Goal: Task Accomplishment & Management: Use online tool/utility

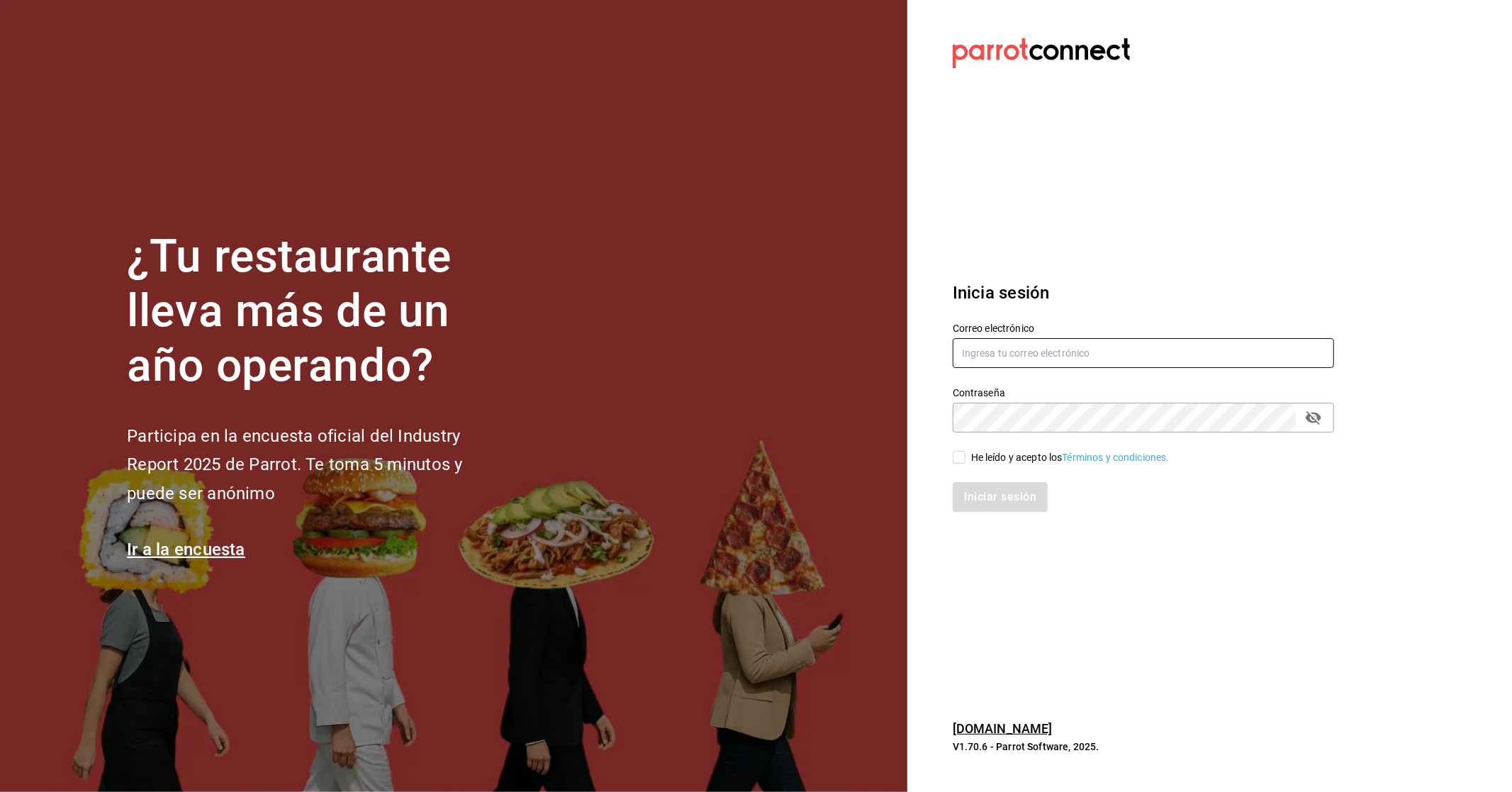
type input "yelo_shout@hotmail.com"
click at [973, 455] on div "He leído y acepto los Términos y condiciones." at bounding box center [1070, 457] width 199 height 15
click at [965, 455] on input "He leído y acepto los Términos y condiciones." at bounding box center [959, 457] width 13 height 13
checkbox input "true"
click at [977, 492] on button "Iniciar sesión" at bounding box center [1000, 497] width 96 height 30
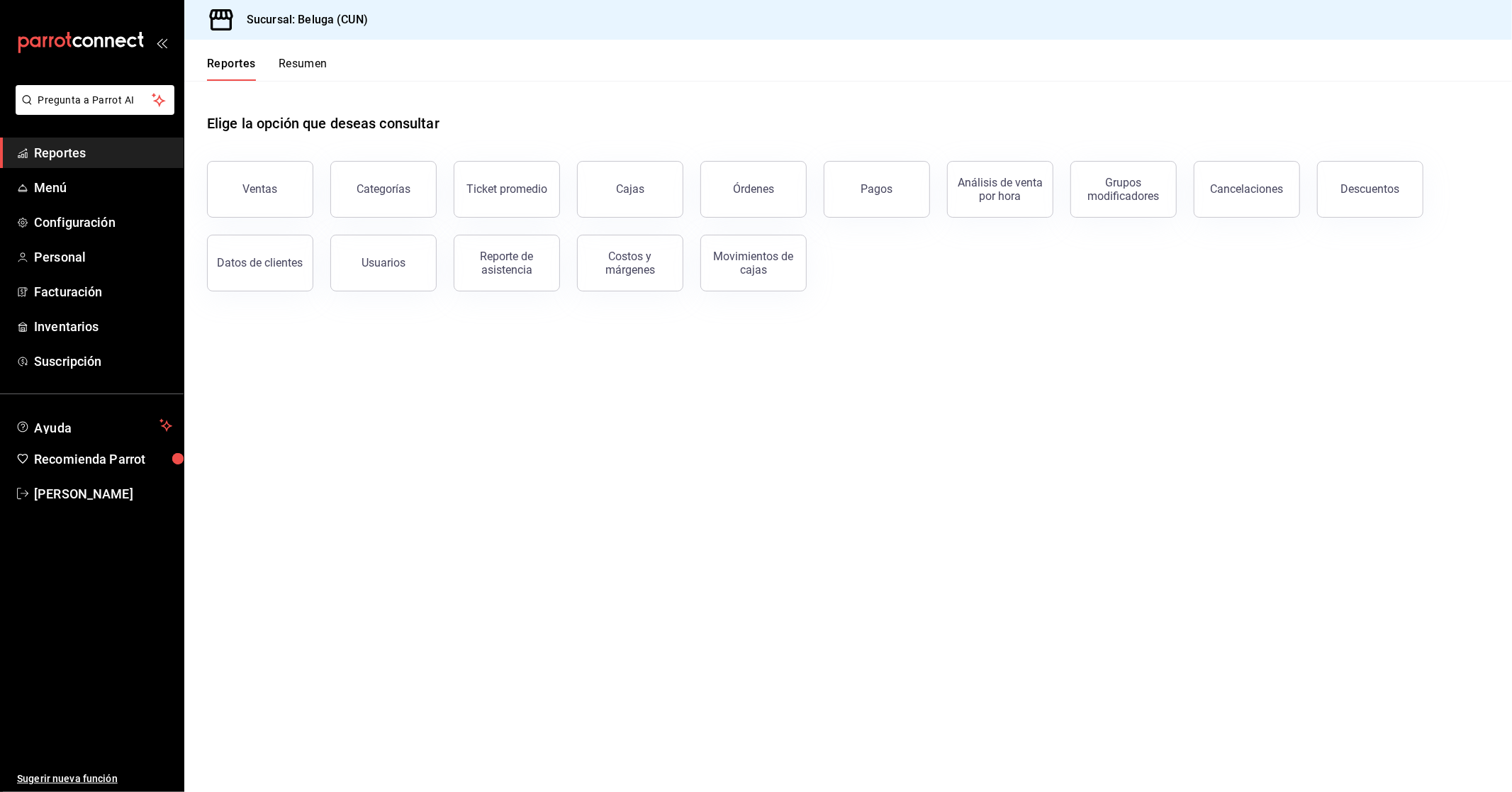
click at [271, 447] on main "Elige la opción que deseas consultar Ventas Categorías Ticket promedio Cajas Ór…" at bounding box center [847, 437] width 1327 height 711
click at [93, 321] on span "Inventarios" at bounding box center [103, 326] width 139 height 19
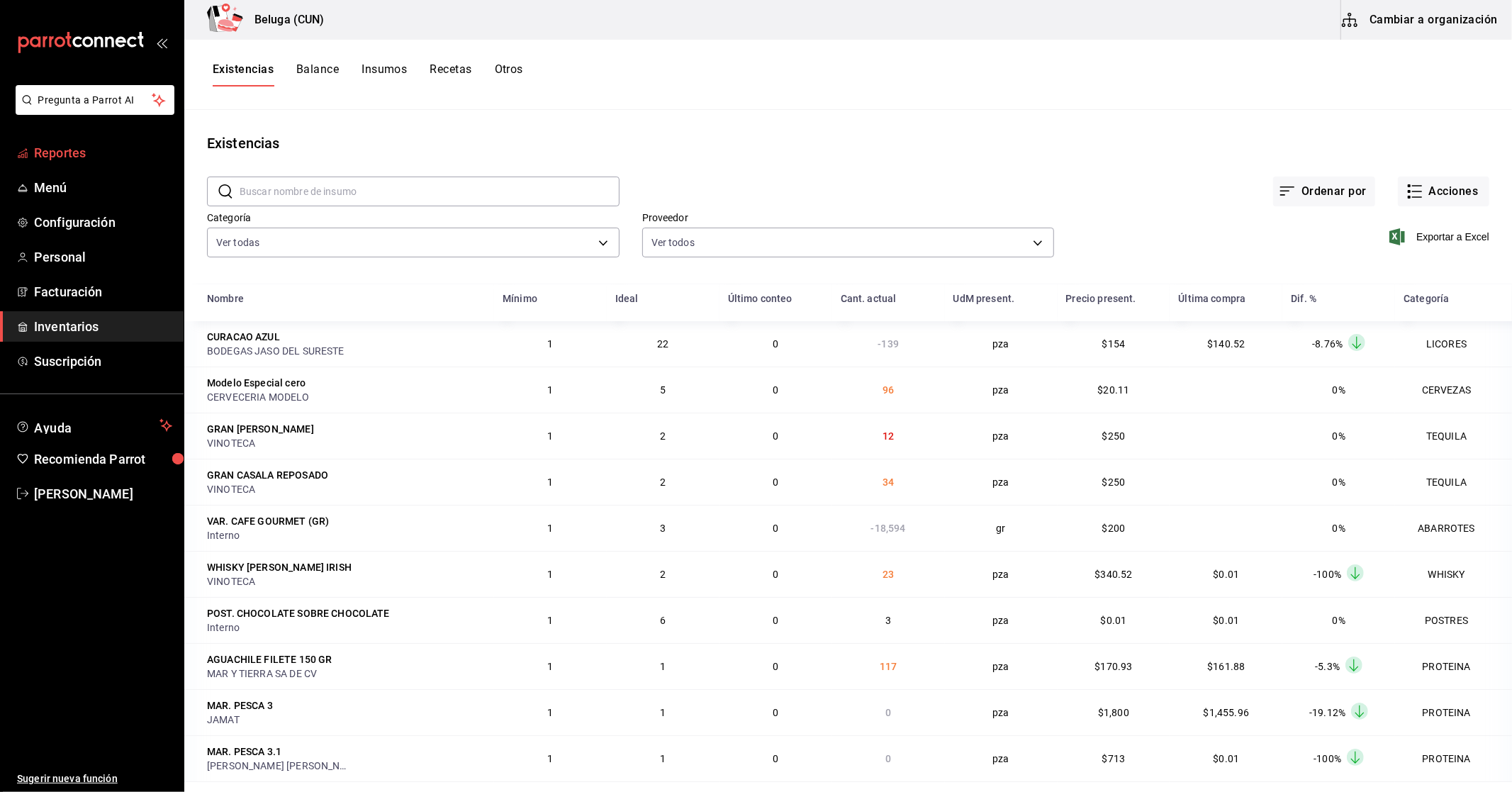
click at [73, 158] on span "Reportes" at bounding box center [103, 153] width 139 height 19
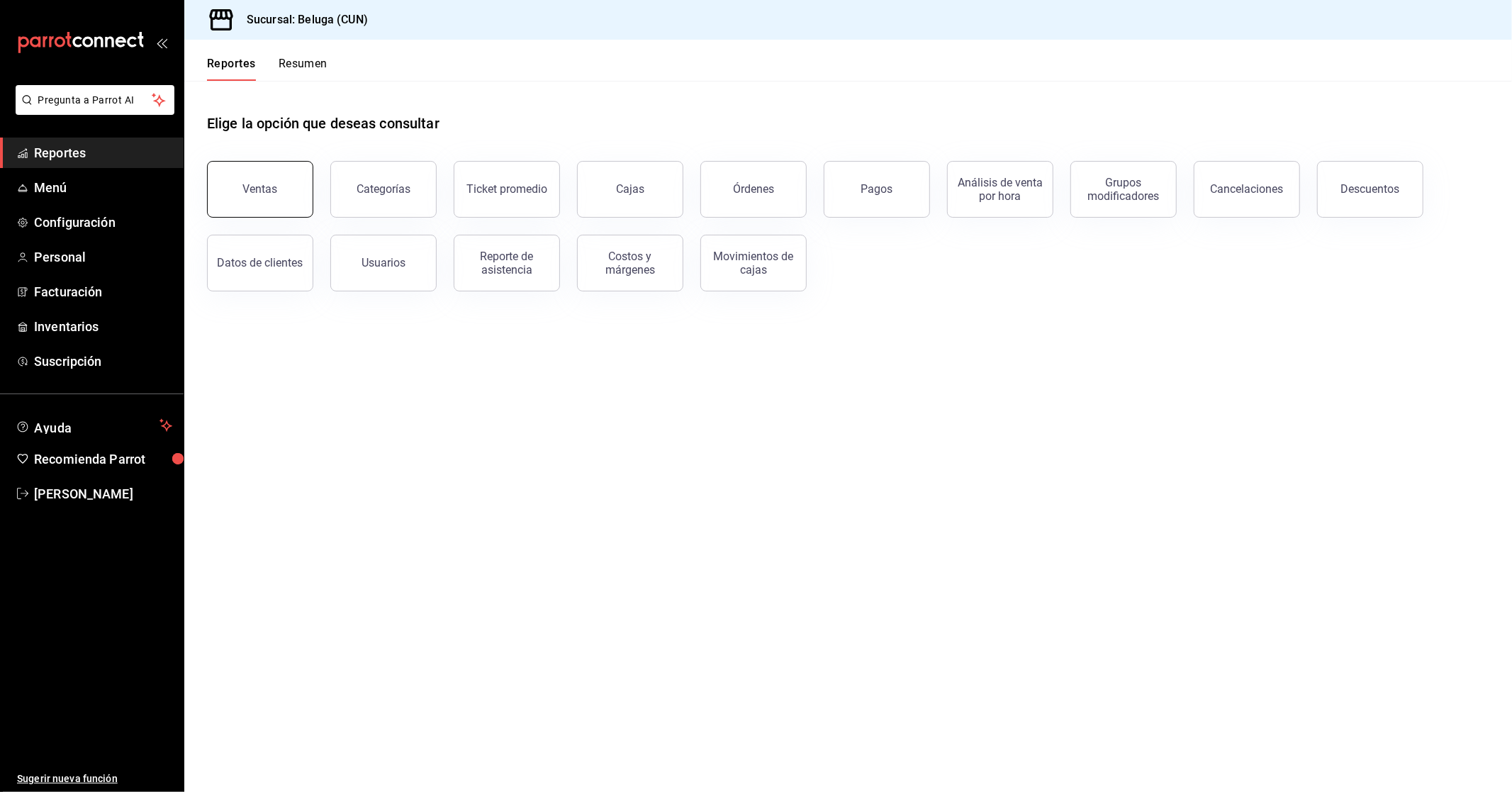
click at [267, 190] on div "Ventas" at bounding box center [260, 189] width 35 height 13
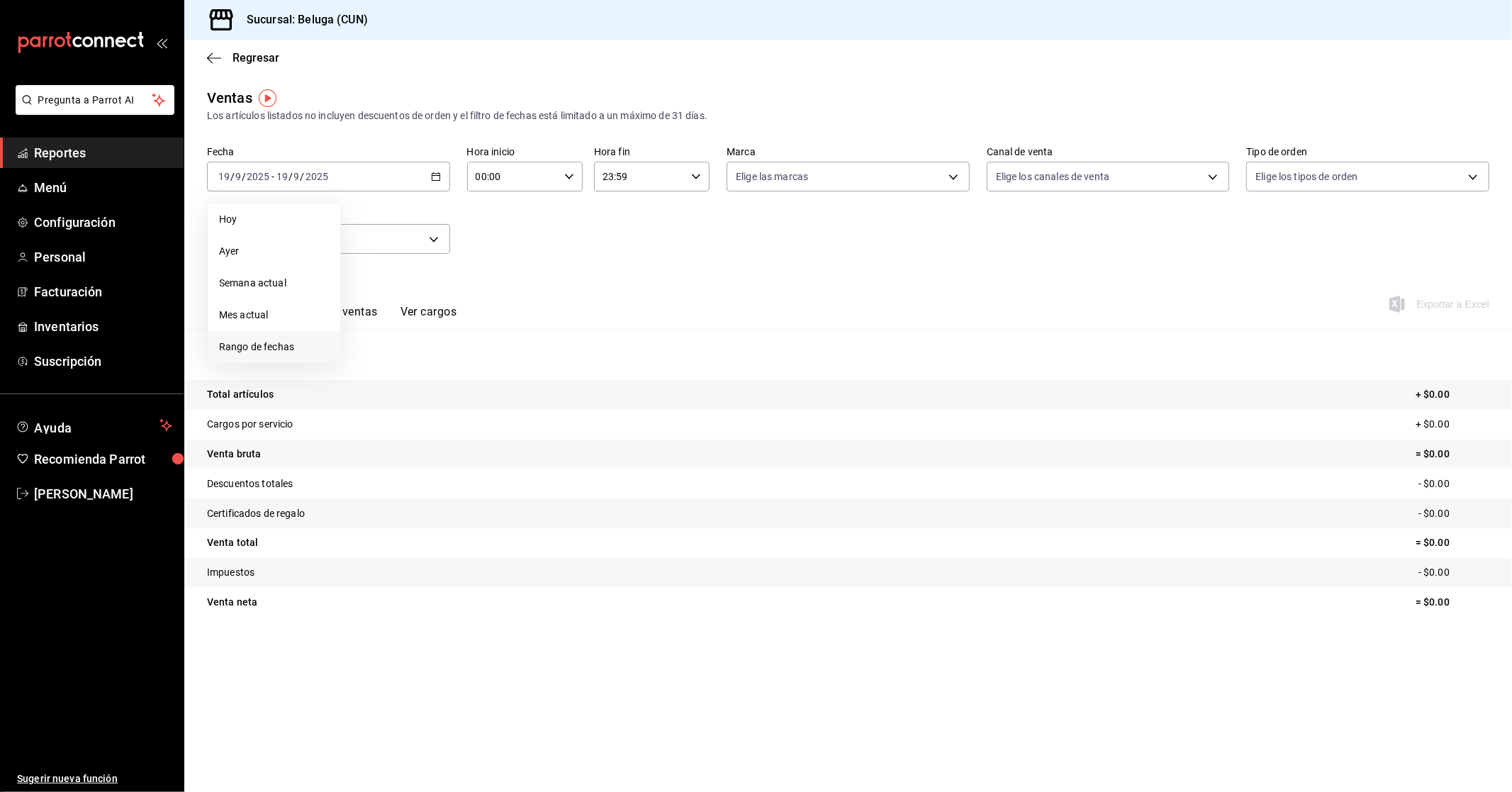
click at [306, 336] on li "Rango de fechas" at bounding box center [273, 347] width 133 height 32
click at [451, 337] on button "18" at bounding box center [445, 333] width 25 height 25
click at [473, 332] on abbr "19" at bounding box center [471, 333] width 9 height 10
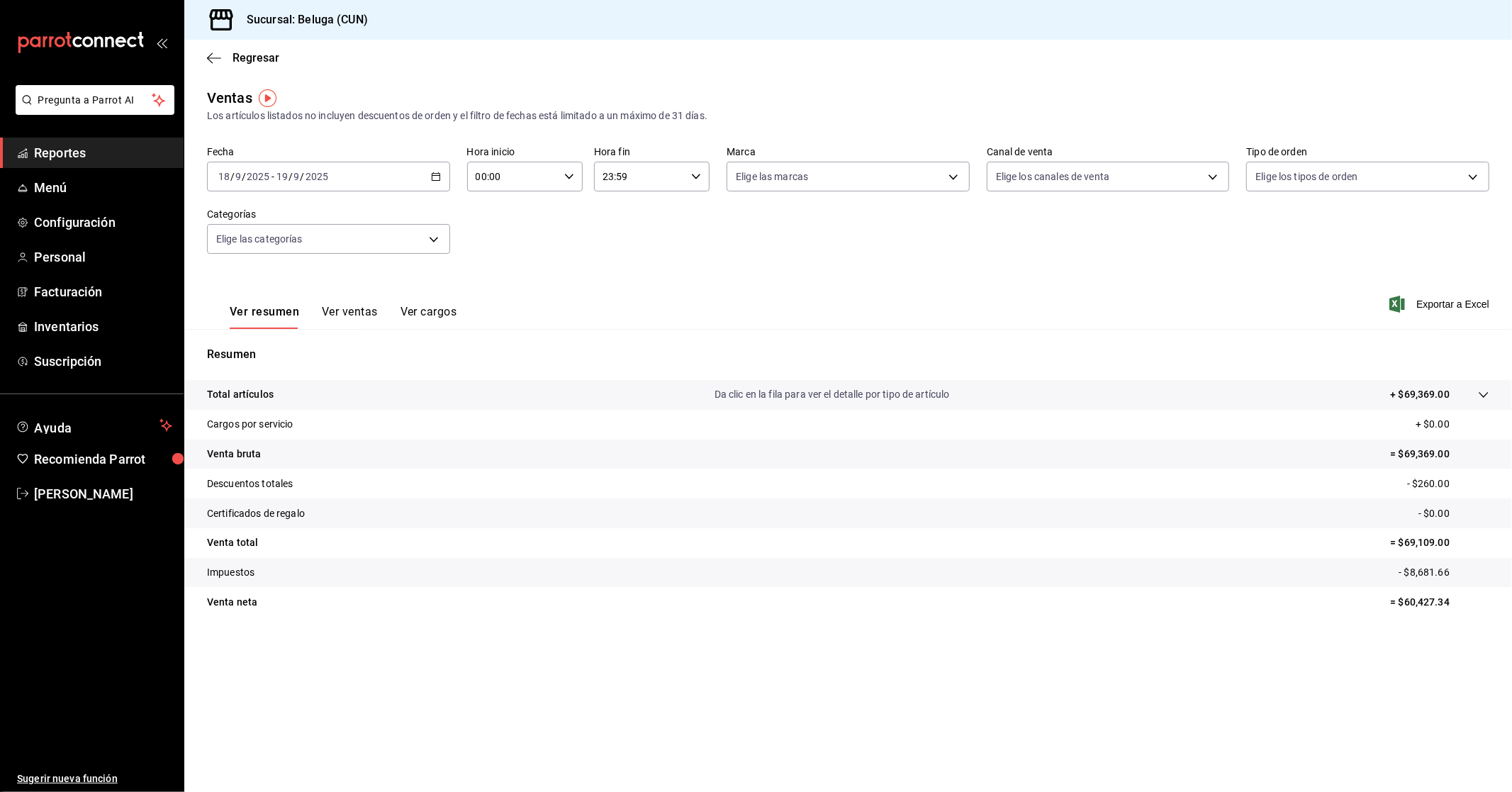
click at [567, 173] on icon "button" at bounding box center [568, 176] width 10 height 10
click at [493, 233] on span "10" at bounding box center [496, 239] width 36 height 11
type input "10:00"
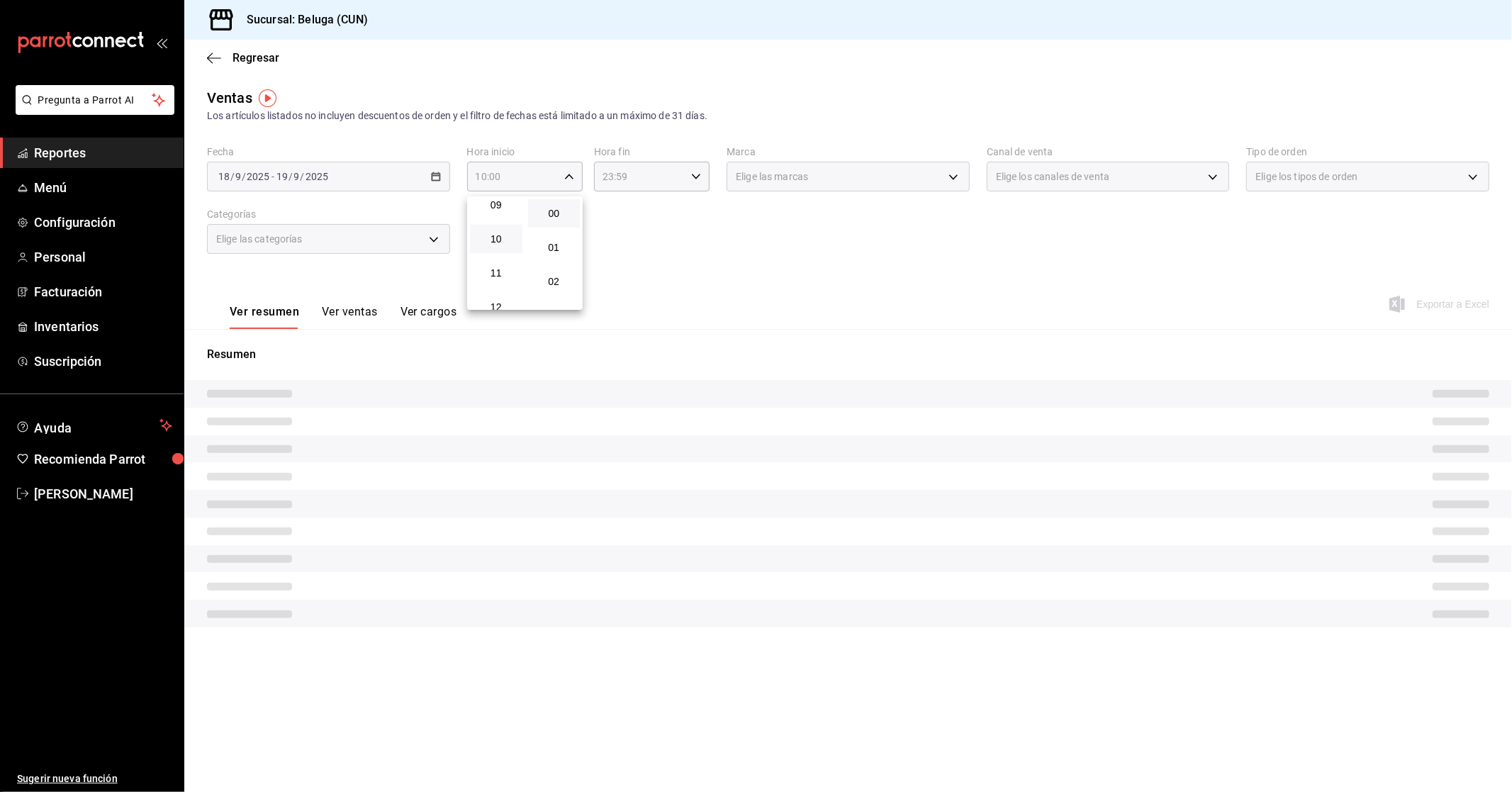
click at [714, 202] on div at bounding box center [756, 396] width 1512 height 792
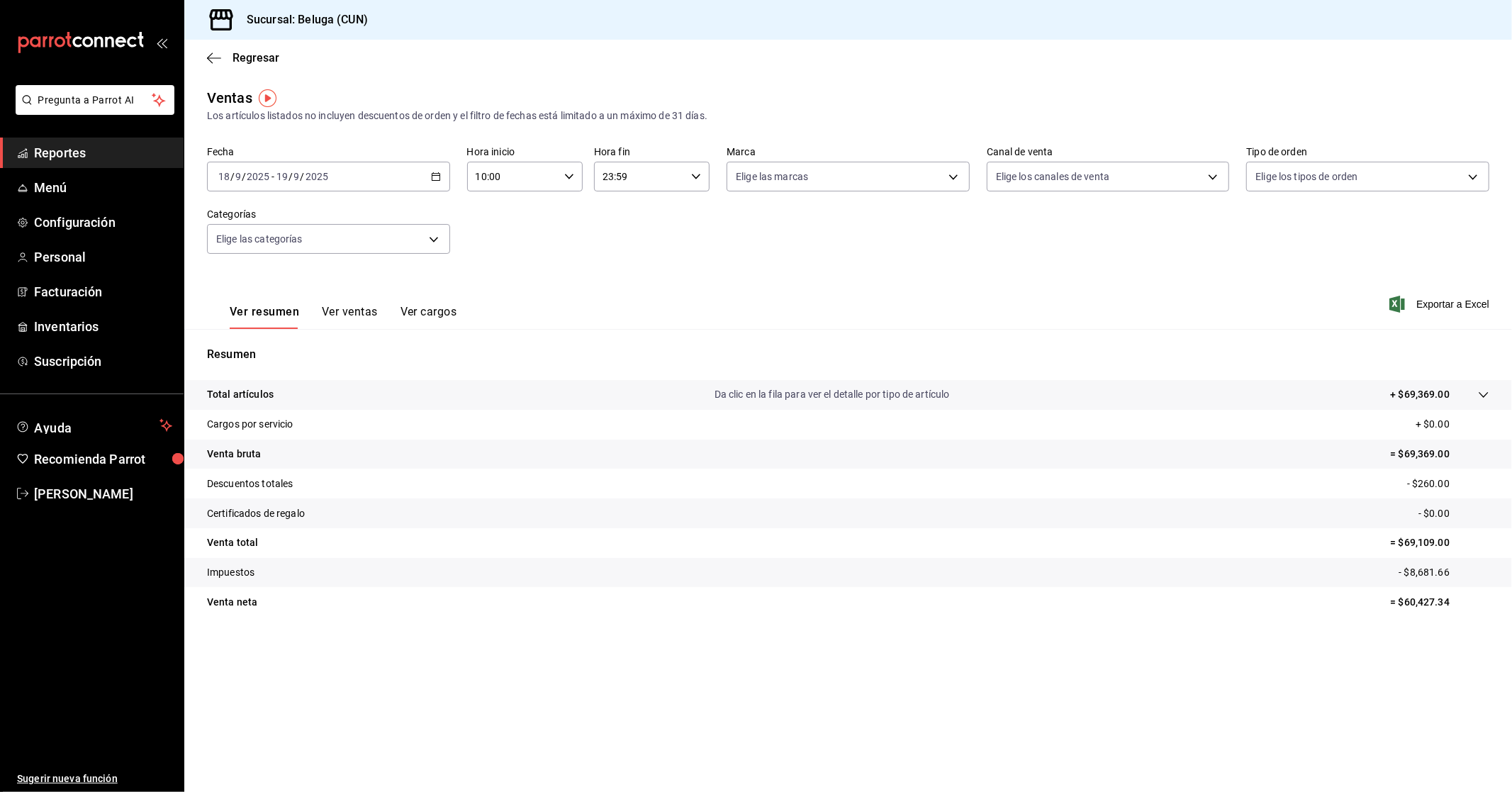
click at [693, 179] on icon "button" at bounding box center [696, 176] width 10 height 10
click at [624, 272] on button "04" at bounding box center [623, 284] width 53 height 28
type input "04:59"
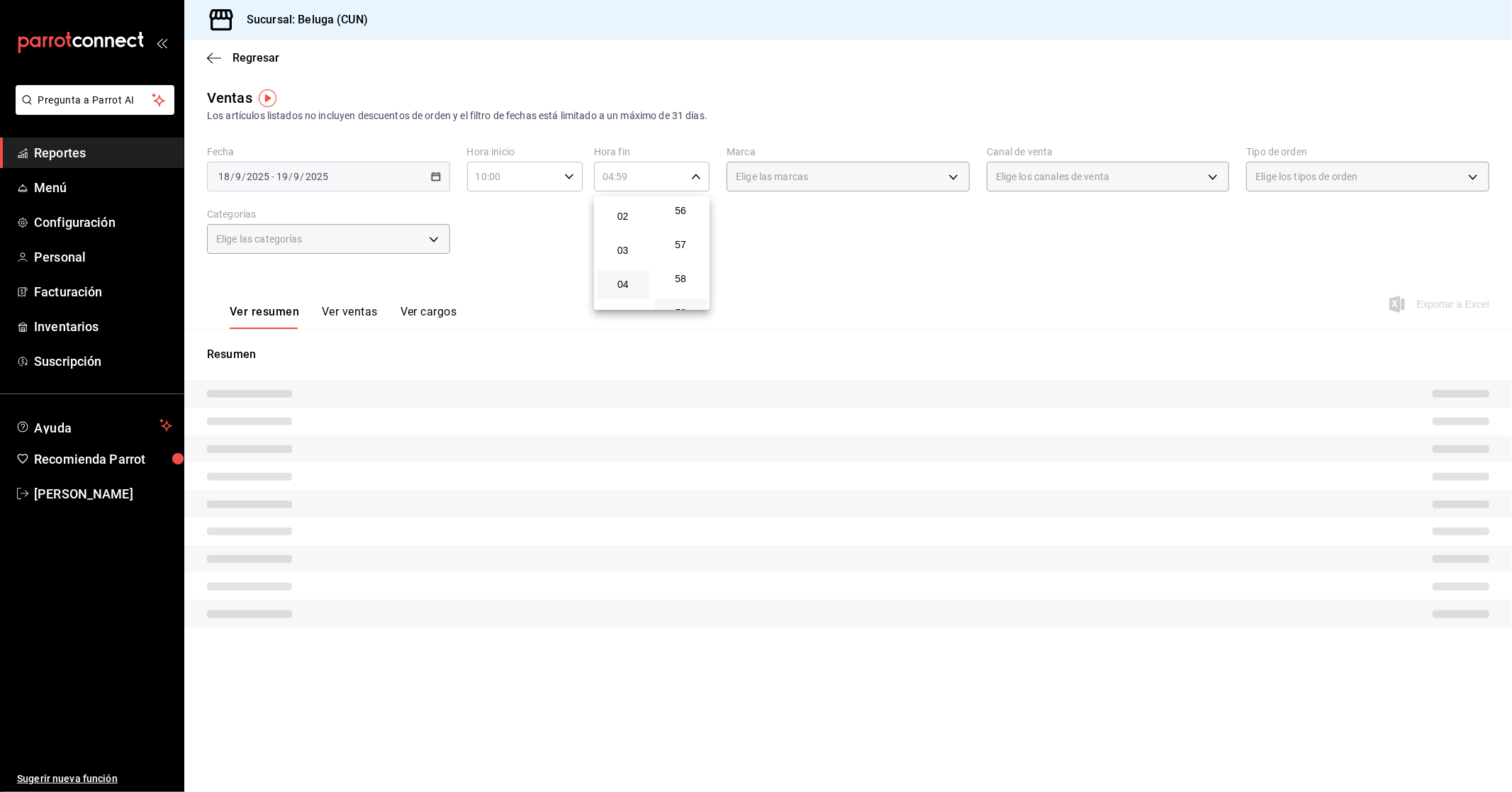
click at [564, 257] on div at bounding box center [756, 396] width 1512 height 792
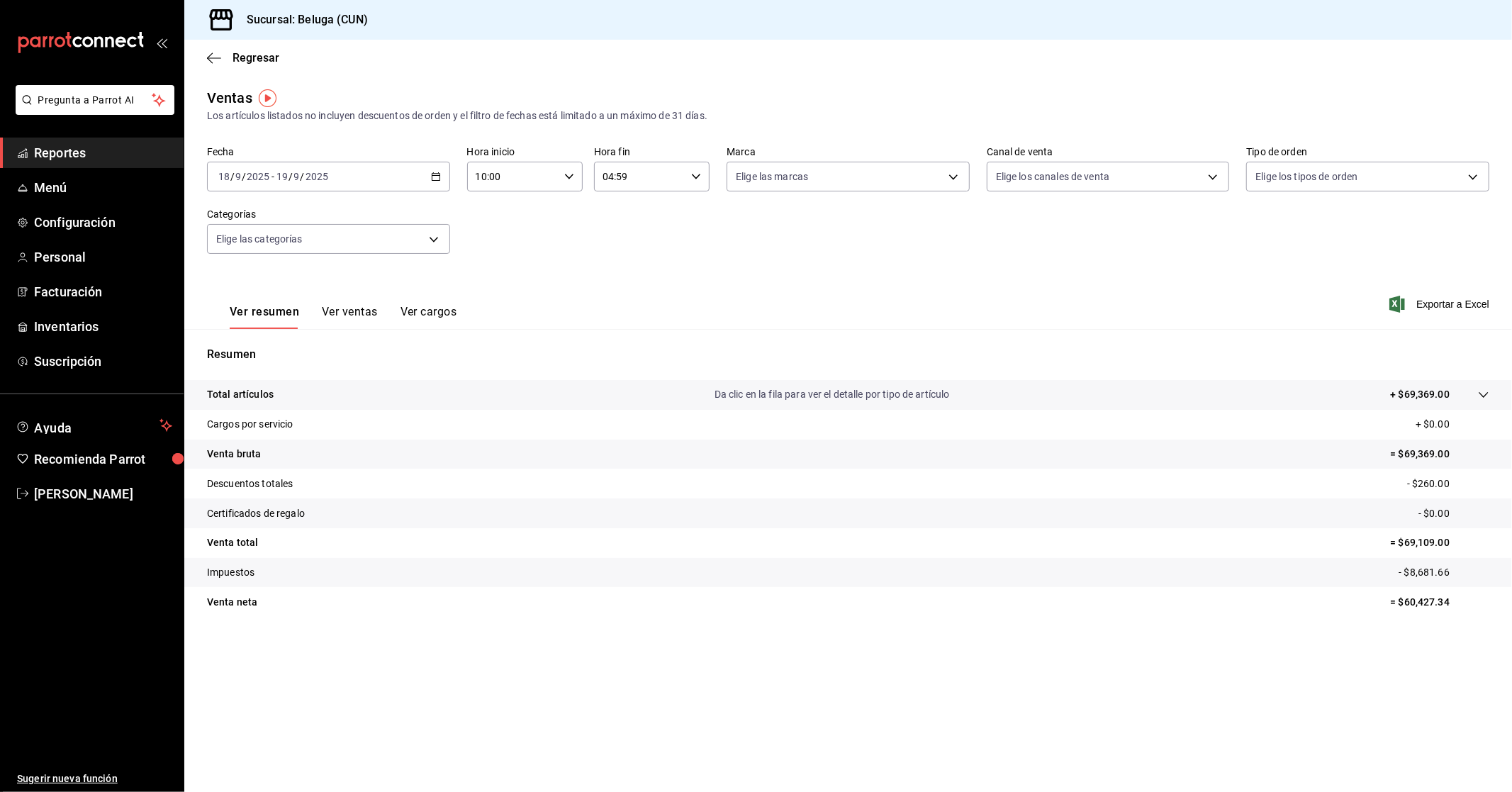
click at [1297, 728] on main "Regresar Ventas Los artículos listados no incluyen descuentos de orden y el fil…" at bounding box center [847, 416] width 1327 height 752
